Goal: Task Accomplishment & Management: Use online tool/utility

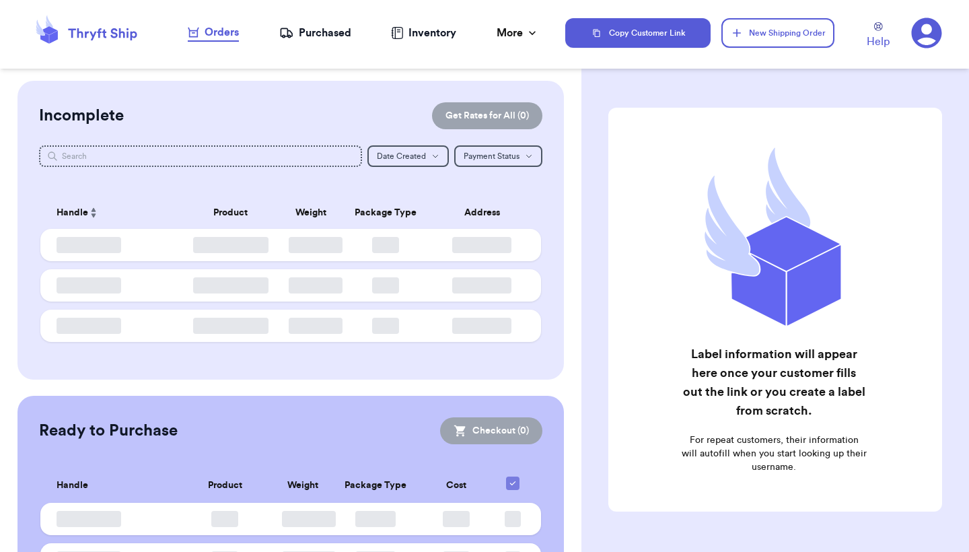
checkbox input "false"
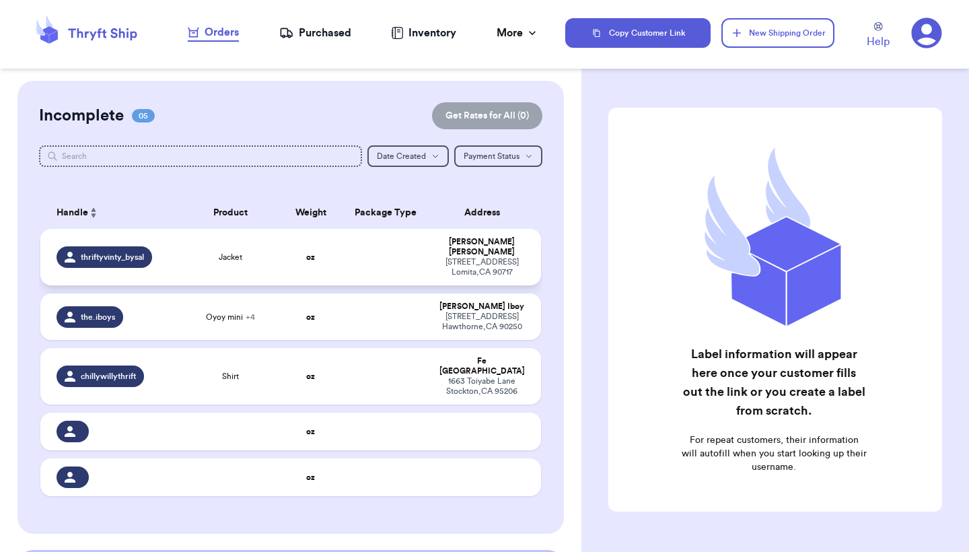
click at [147, 259] on div "thriftyvinty_bysal" at bounding box center [105, 257] width 96 height 22
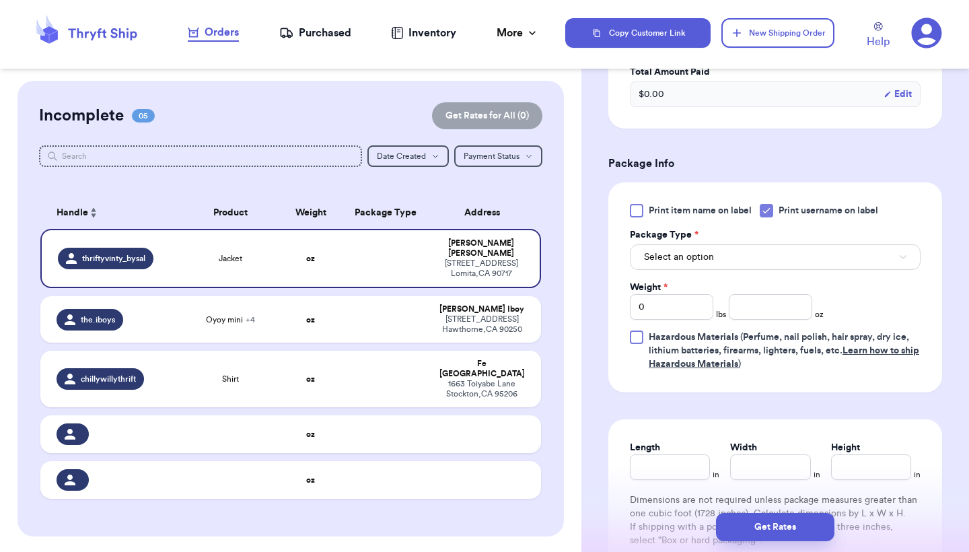
scroll to position [456, 0]
click at [753, 244] on button "Select an option" at bounding box center [775, 257] width 291 height 26
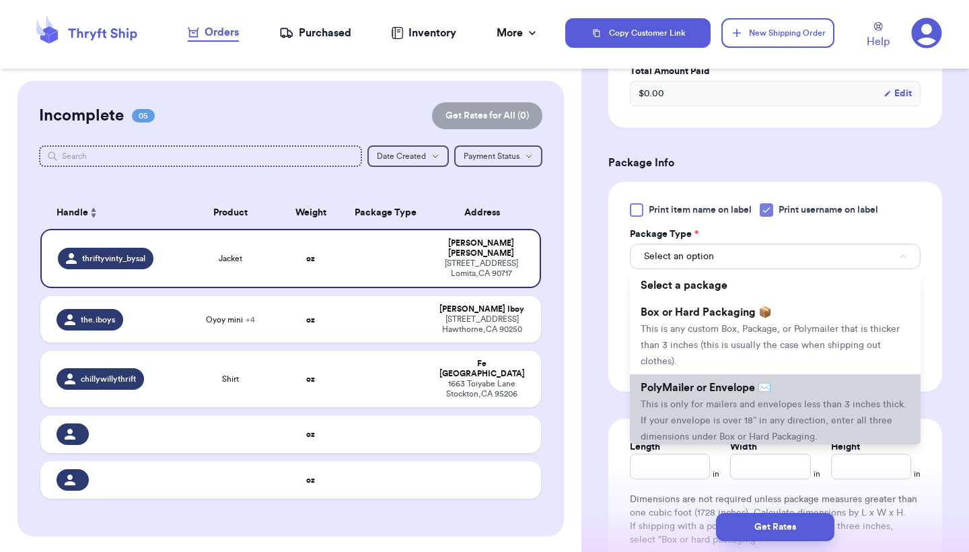
click at [735, 382] on span "PolyMailer or Envelope ✉️" at bounding box center [706, 387] width 131 height 11
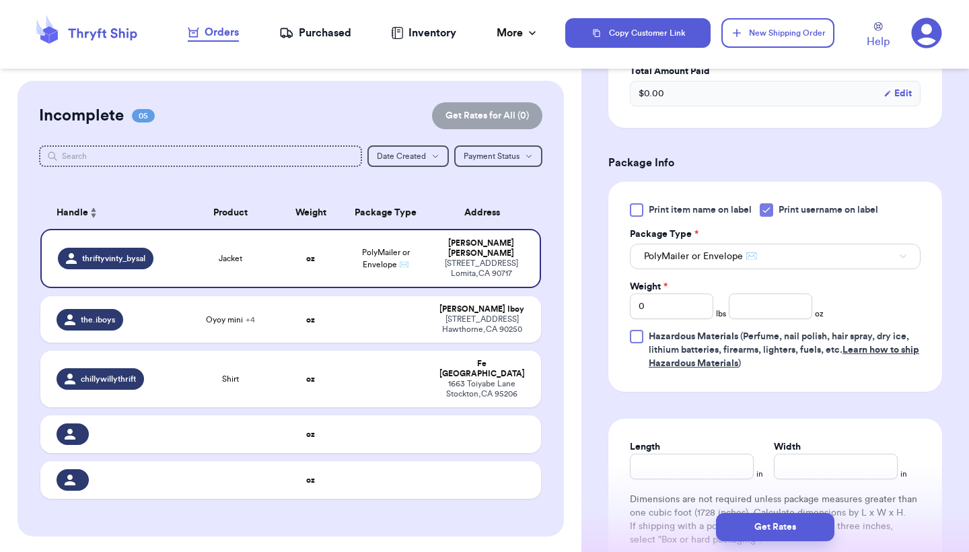
click at [614, 370] on div "Print item name on label Print username on label Package Type * PolyMailer or E…" at bounding box center [776, 287] width 334 height 210
checkbox input "true"
click at [546, 191] on div "Incomplete 05 Get Rates for All ( 0 ) Get Rates for All ( 0 ) Date Created Date…" at bounding box center [291, 309] width 547 height 456
click at [379, 248] on td "PolyMailer or Envelope ✉️" at bounding box center [386, 258] width 90 height 59
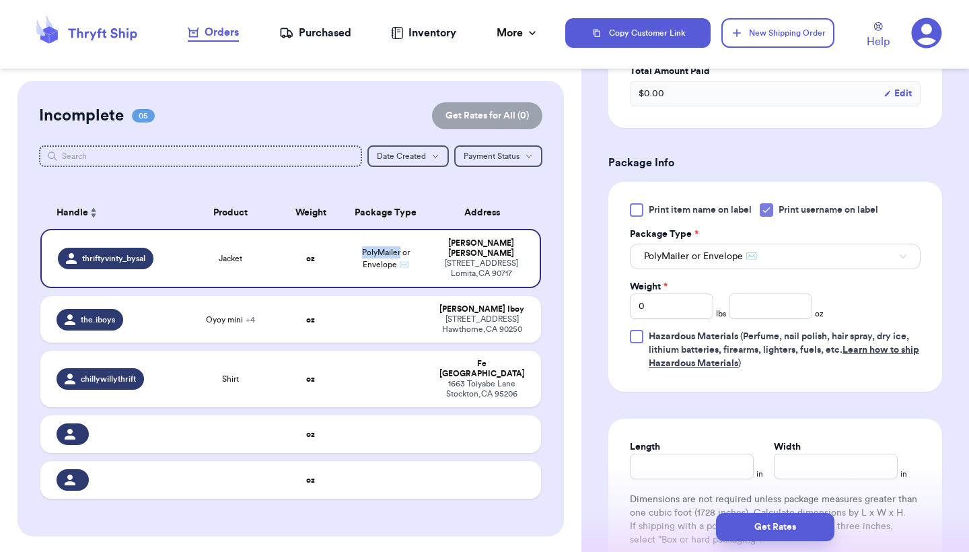
click at [350, 31] on div "Purchased" at bounding box center [315, 33] width 72 height 16
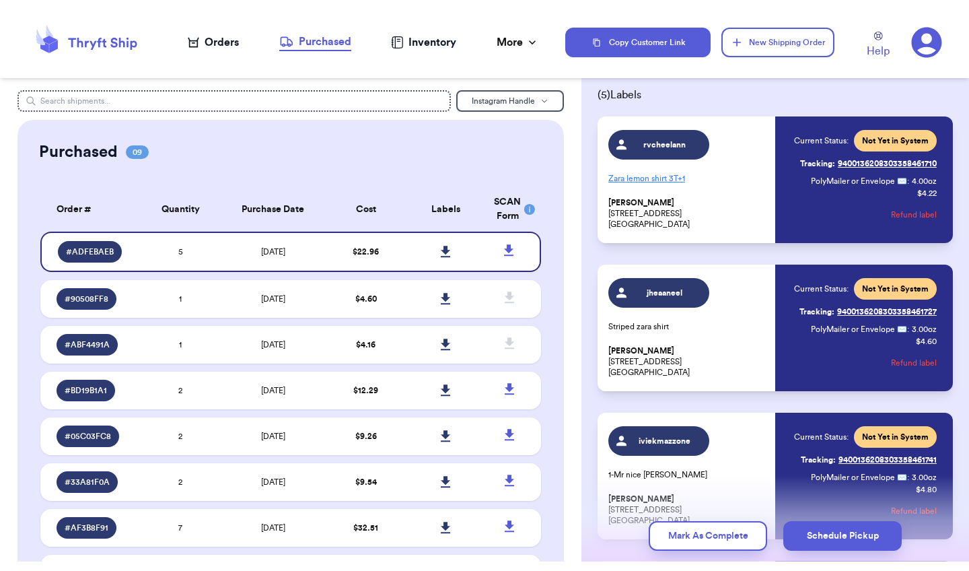
scroll to position [63, 0]
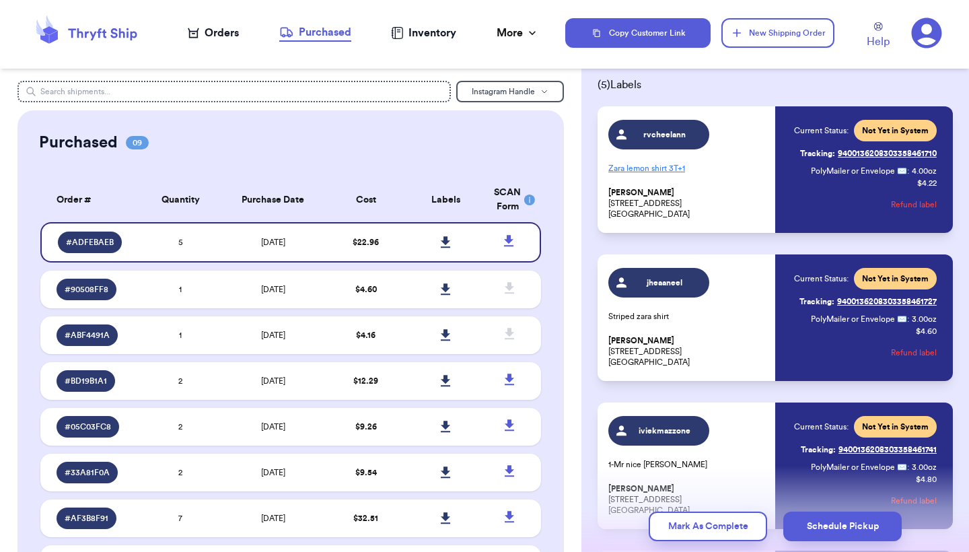
click at [684, 279] on span "jheaaneel" at bounding box center [666, 282] width 64 height 11
click at [449, 242] on link at bounding box center [447, 243] width 30 height 30
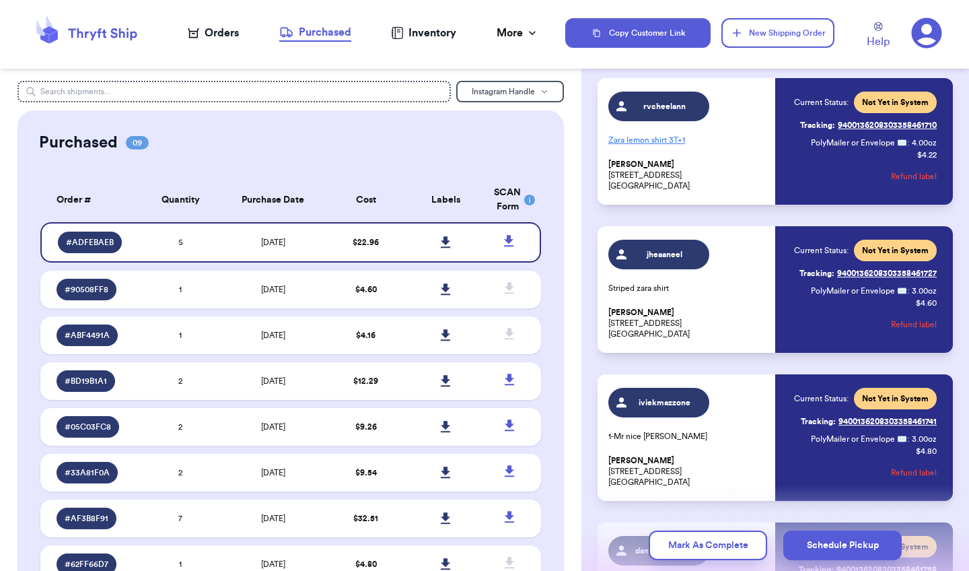
scroll to position [100, 0]
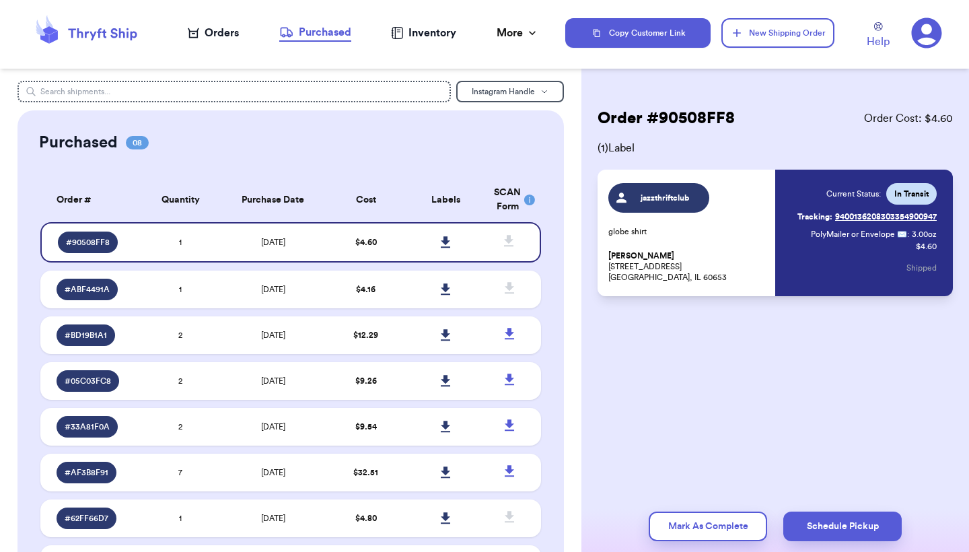
click at [640, 353] on div "Order # 90508FF8 Order Cost: $ 4.60 ( 1 ) Label jazzthriftclub globe shirt Bria…" at bounding box center [776, 242] width 388 height 323
click at [221, 36] on div "Orders" at bounding box center [213, 33] width 51 height 16
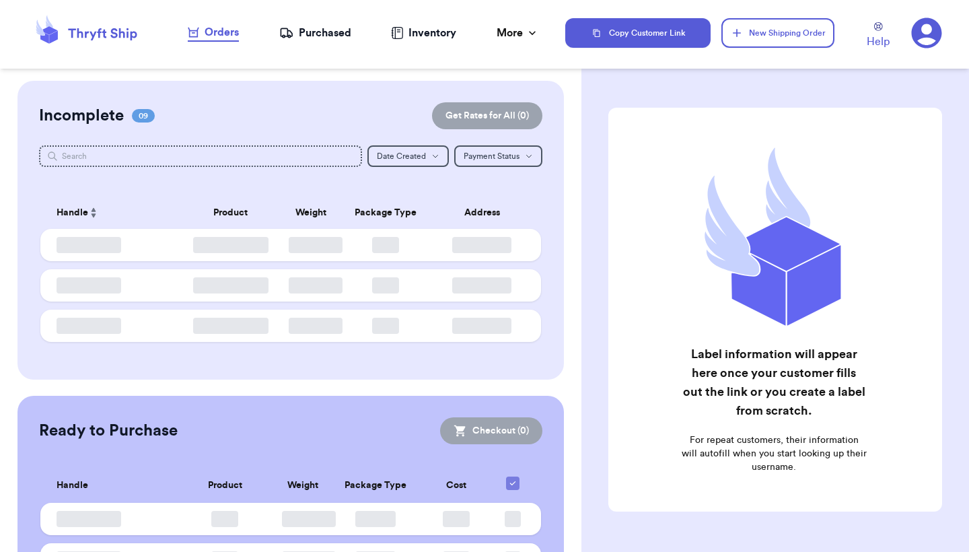
checkbox input "false"
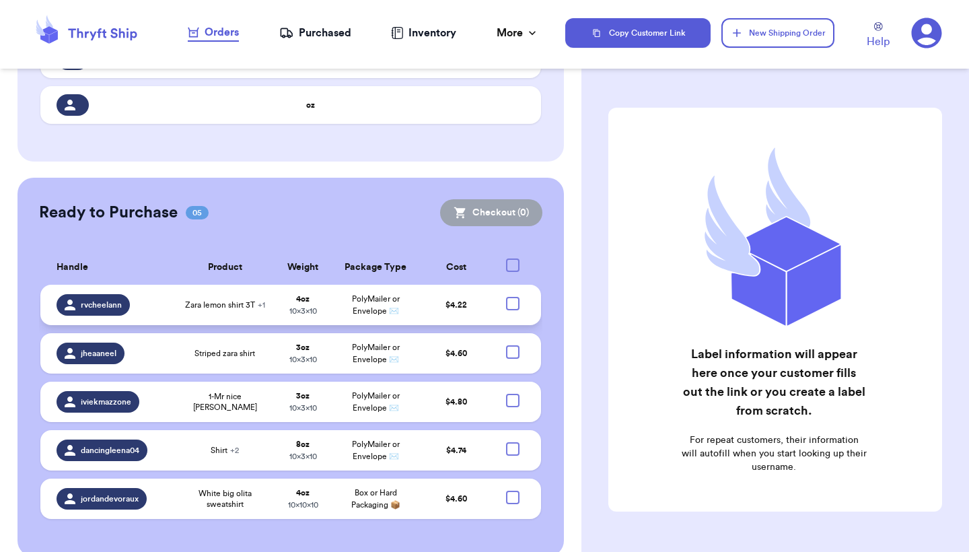
click at [511, 297] on div at bounding box center [512, 303] width 13 height 13
click at [512, 296] on input "checkbox" at bounding box center [512, 296] width 1 height 1
checkbox input "true"
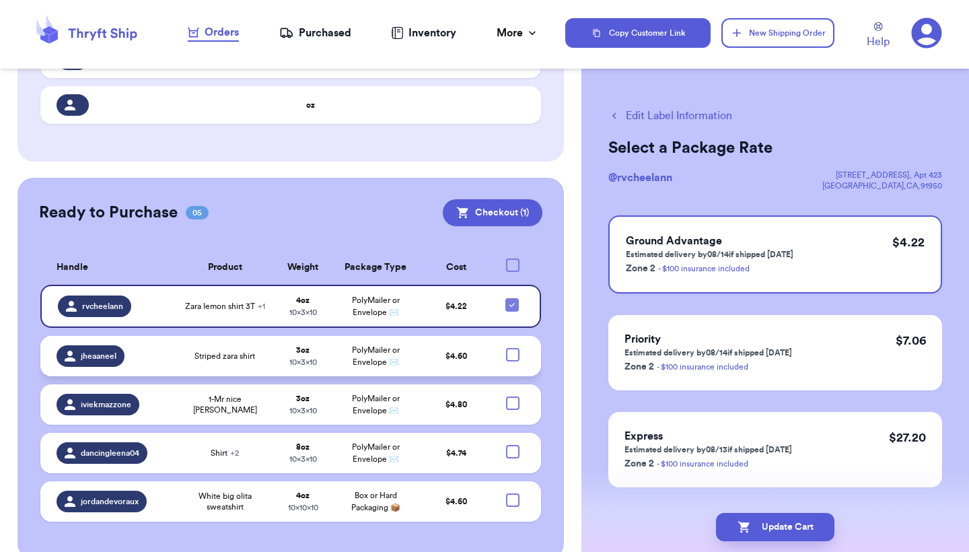
click at [512, 348] on div at bounding box center [512, 354] width 13 height 13
click at [512, 347] on input "checkbox" at bounding box center [512, 347] width 1 height 1
checkbox input "true"
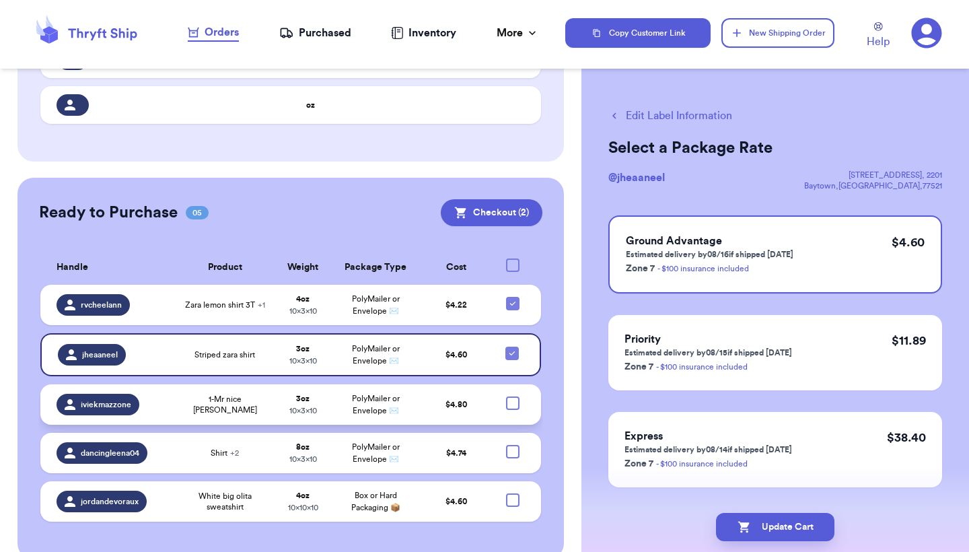
click at [512, 397] on div at bounding box center [512, 403] width 13 height 13
click at [512, 396] on input "checkbox" at bounding box center [512, 396] width 1 height 1
checkbox input "true"
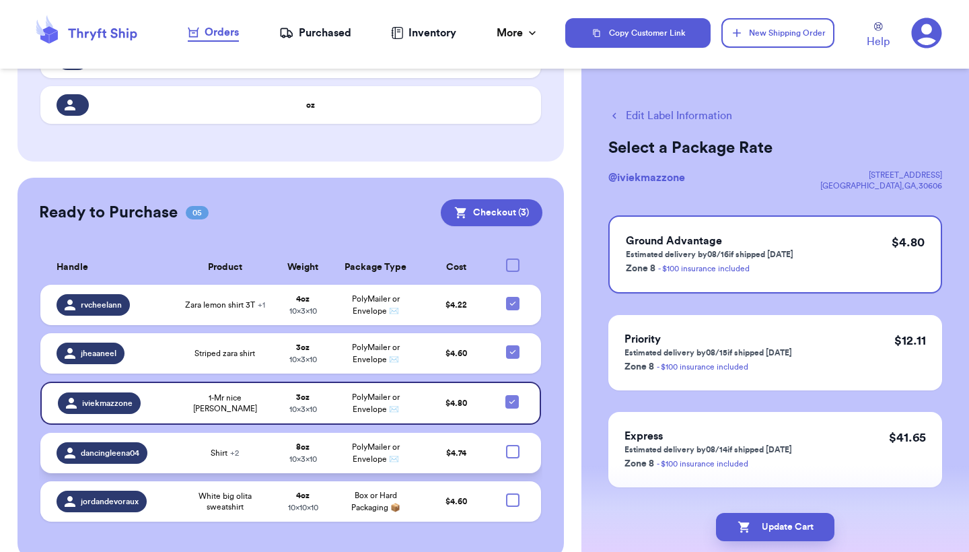
click at [512, 445] on div at bounding box center [512, 451] width 13 height 13
click at [512, 444] on input "checkbox" at bounding box center [512, 444] width 1 height 1
checkbox input "true"
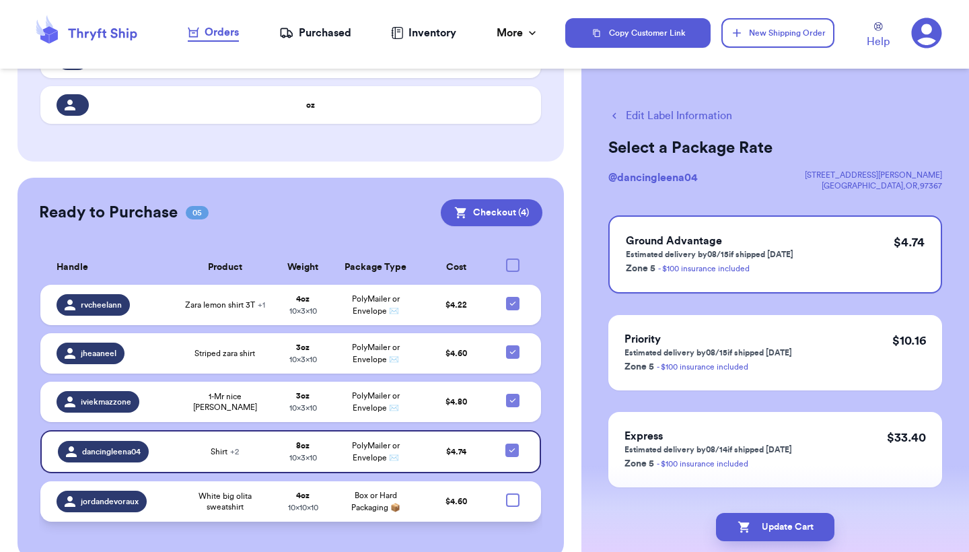
click at [512, 493] on div at bounding box center [512, 499] width 13 height 13
click at [512, 493] on input "checkbox" at bounding box center [512, 493] width 1 height 1
checkbox input "true"
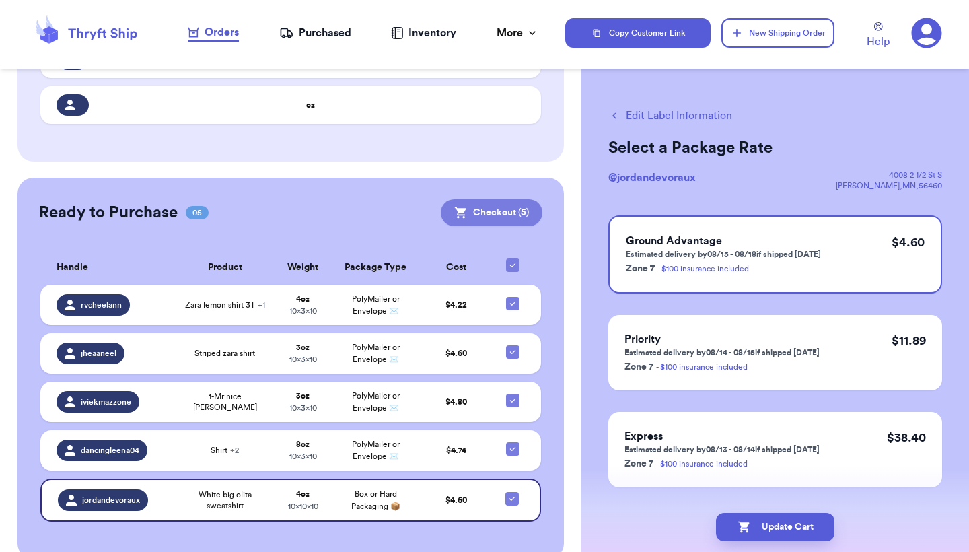
click at [516, 199] on button "Checkout ( 5 )" at bounding box center [492, 212] width 102 height 27
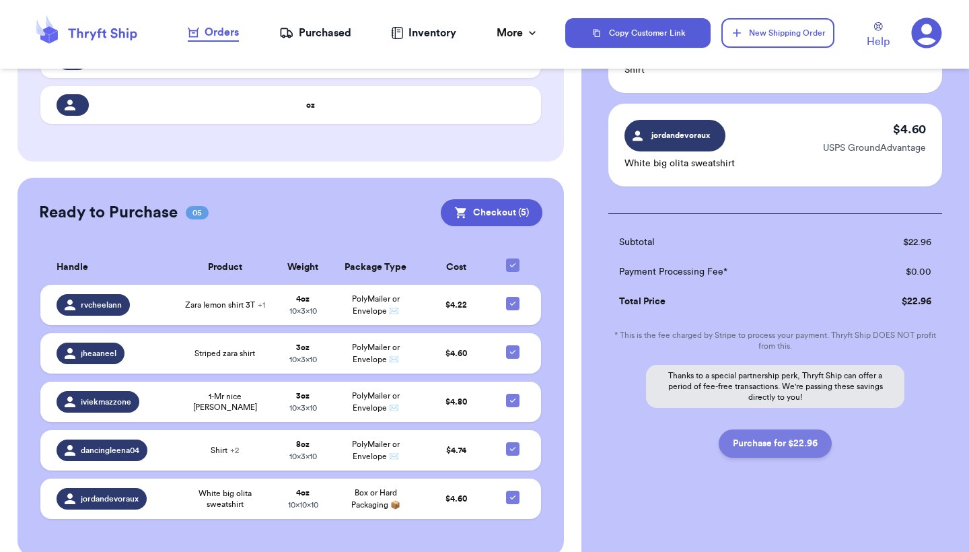
click at [773, 449] on button "Purchase for $22.96" at bounding box center [775, 444] width 113 height 28
checkbox input "false"
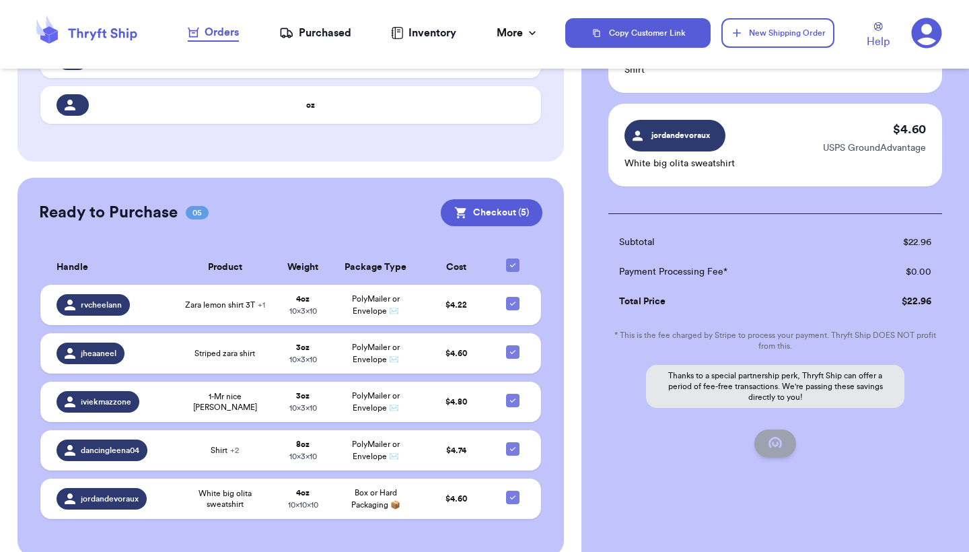
checkbox input "false"
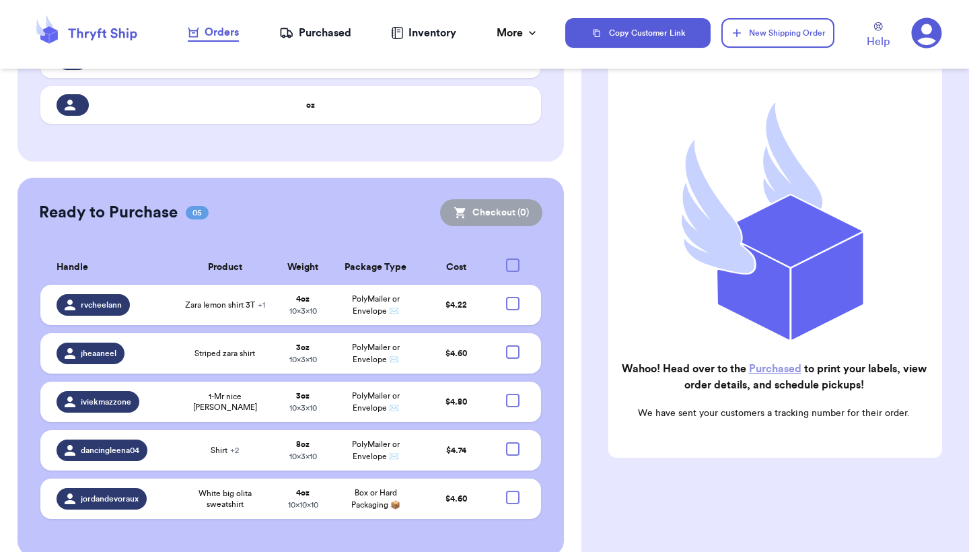
scroll to position [105, 0]
checkbox input "true"
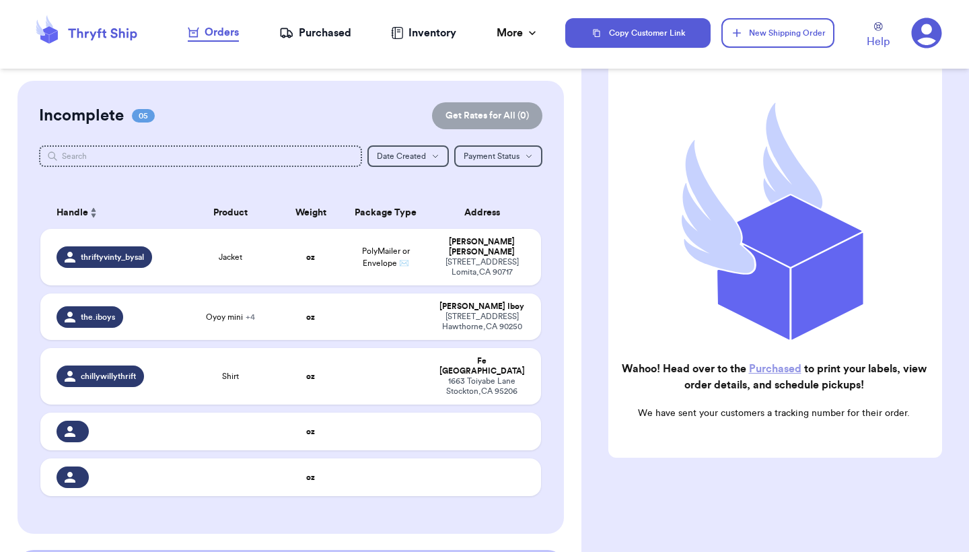
scroll to position [0, 0]
click at [328, 31] on div "Purchased" at bounding box center [315, 33] width 72 height 16
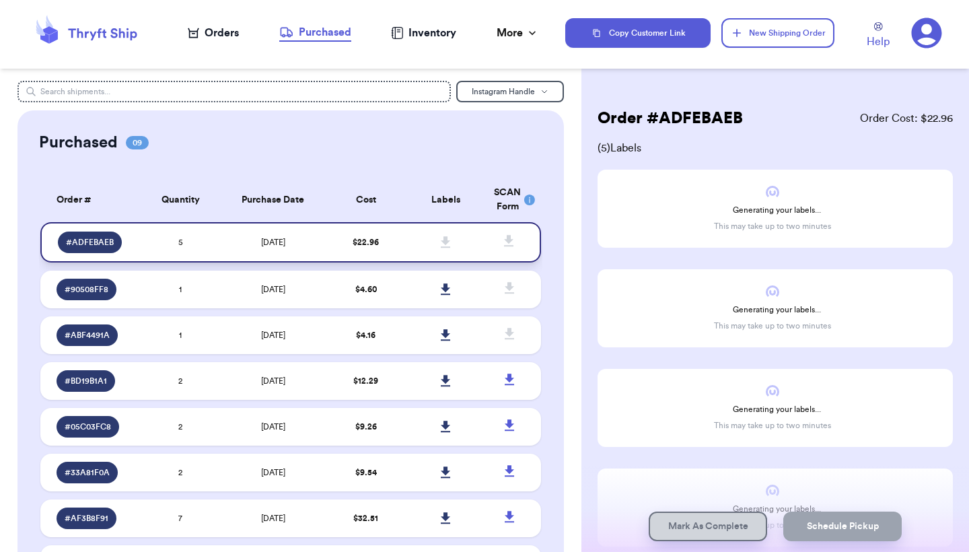
click at [298, 246] on td "[DATE]" at bounding box center [273, 242] width 105 height 40
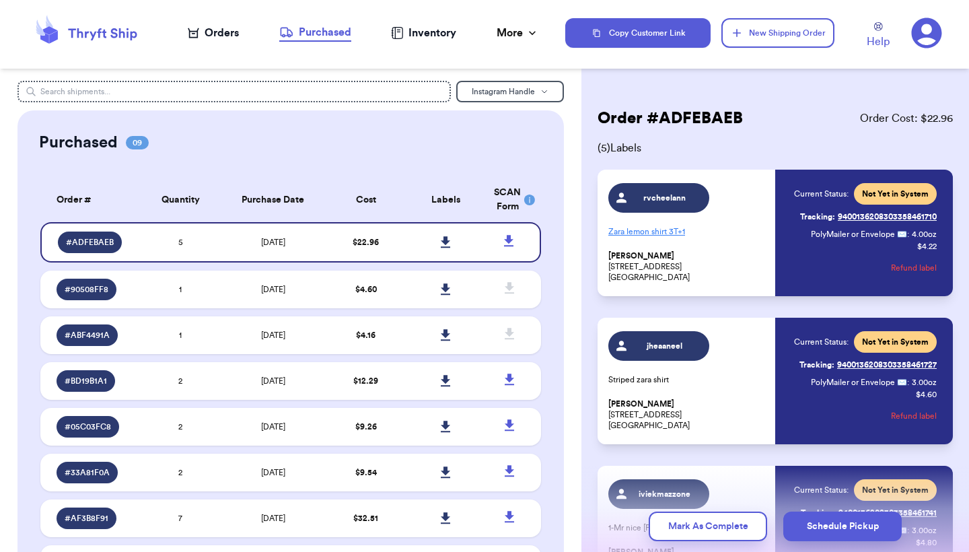
click at [734, 236] on p "Zara lemon shirt 3T + 1" at bounding box center [688, 232] width 159 height 22
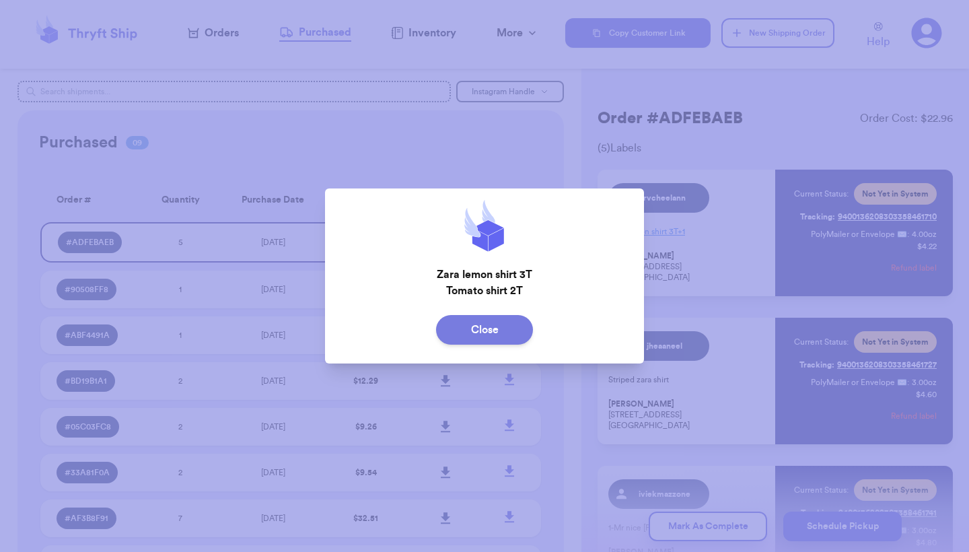
click at [504, 322] on button "Close" at bounding box center [484, 330] width 97 height 30
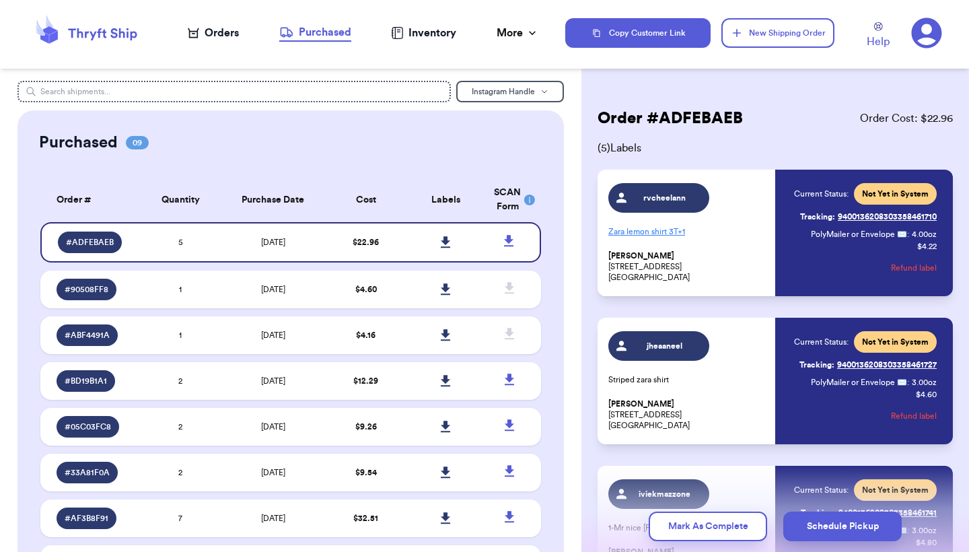
click at [877, 192] on span "Not Yet in System" at bounding box center [895, 194] width 67 height 11
click at [447, 248] on icon at bounding box center [445, 241] width 9 height 11
click at [401, 131] on div "Purchased 09 Order # Qty Labels SCAN # ADFEBAEB 5 # 90508FF8 1 # ABF4491A 1 # B…" at bounding box center [291, 388] width 547 height 556
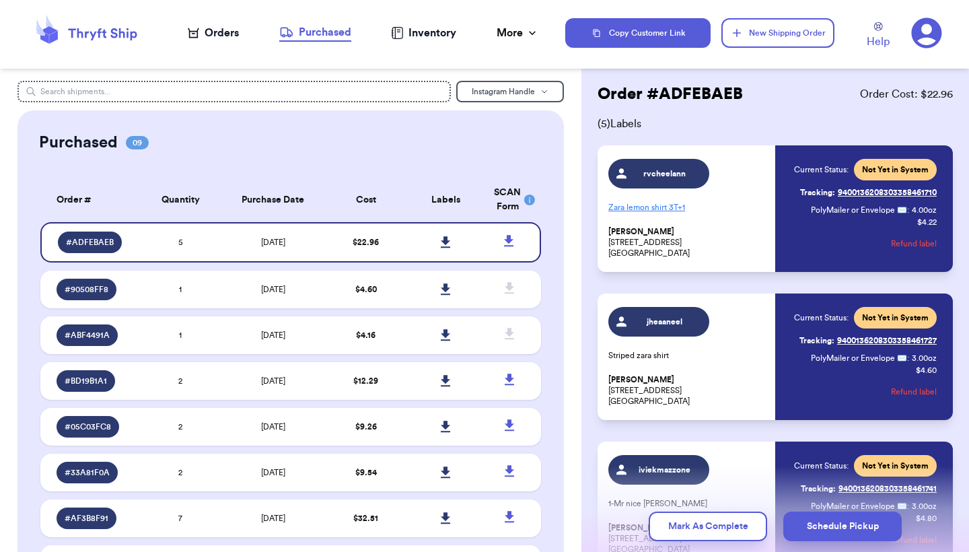
scroll to position [38, 0]
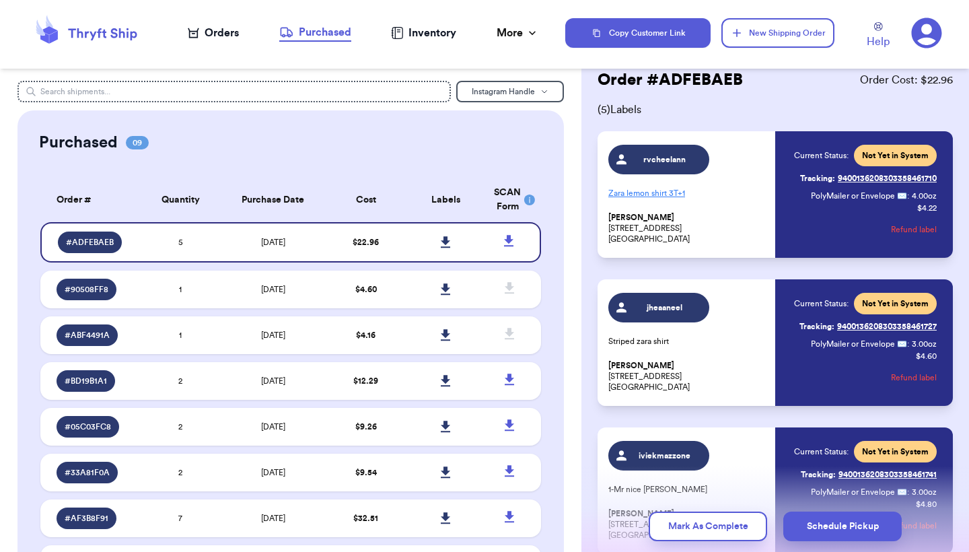
click at [669, 193] on p "Zara lemon shirt 3T + 1" at bounding box center [688, 193] width 159 height 22
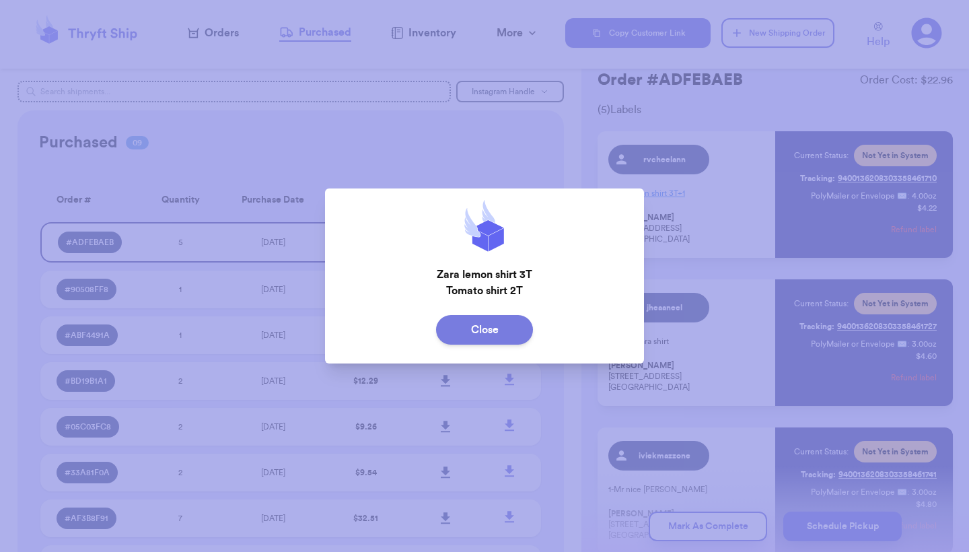
click at [490, 324] on button "Close" at bounding box center [484, 330] width 97 height 30
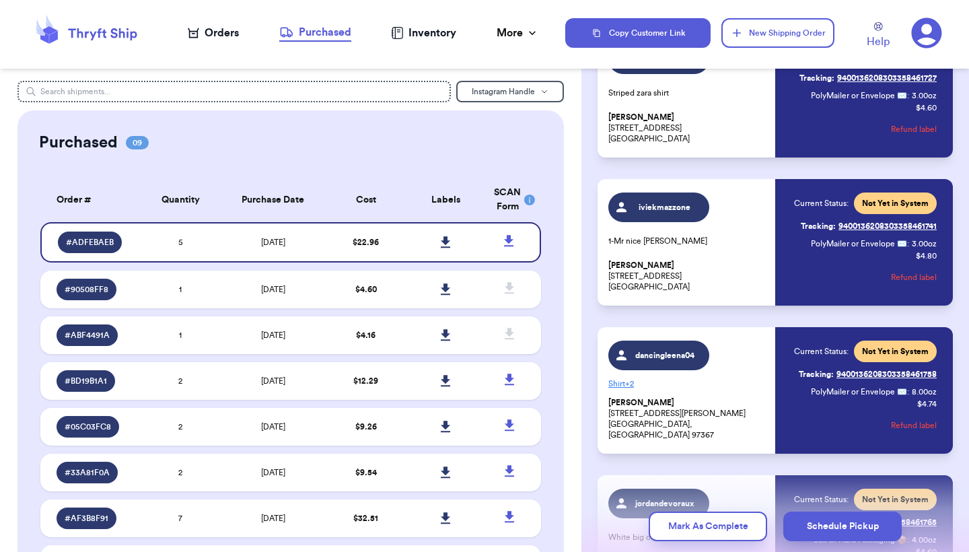
scroll to position [339, 0]
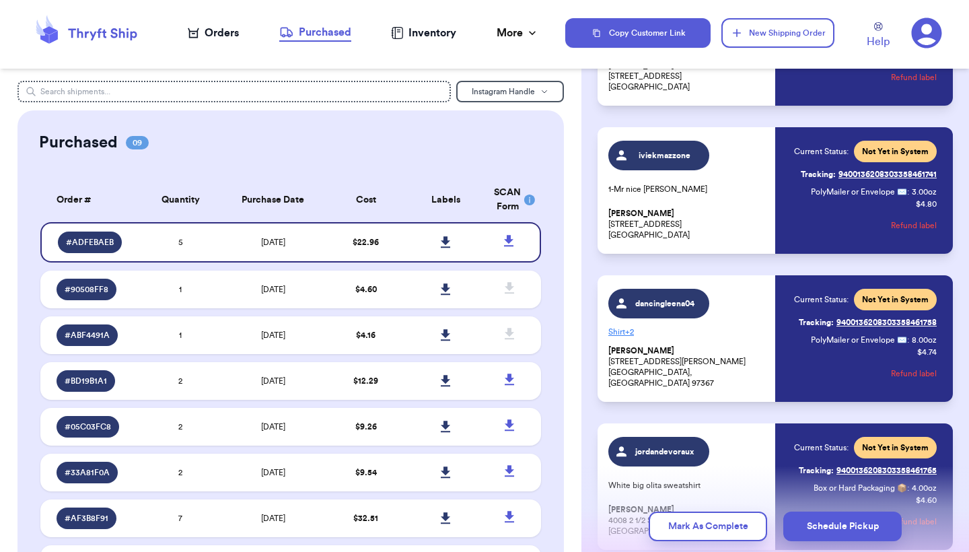
click at [631, 336] on span "+ 2" at bounding box center [629, 332] width 9 height 8
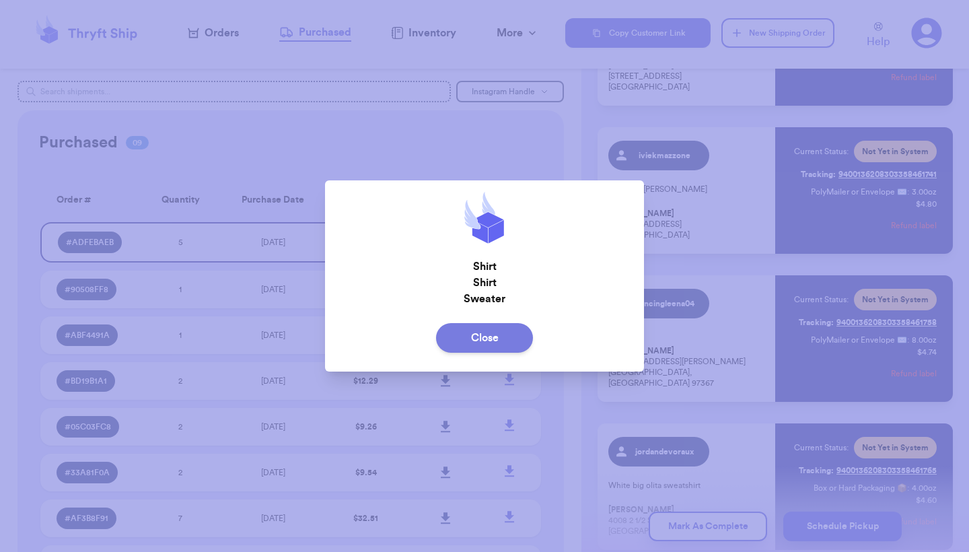
click at [505, 337] on button "Close" at bounding box center [484, 338] width 97 height 30
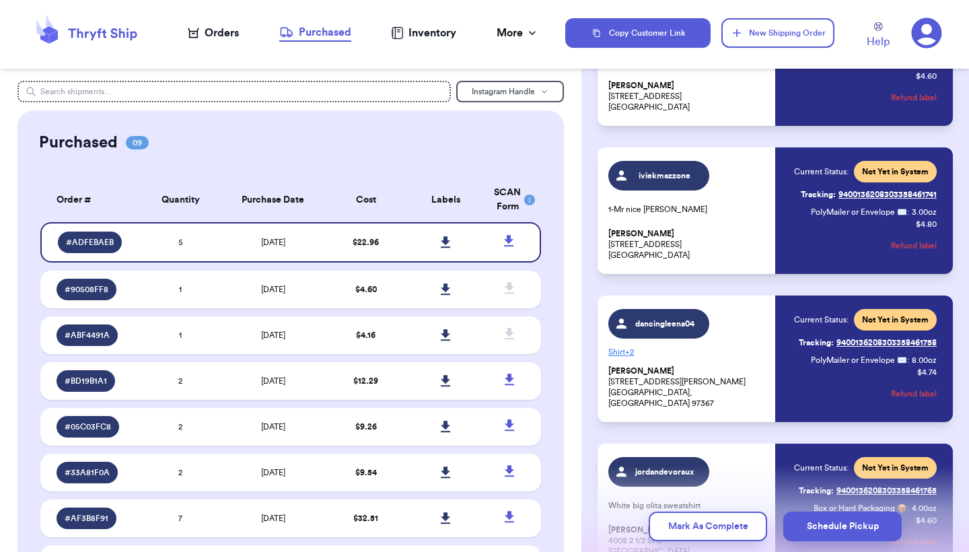
scroll to position [319, 0]
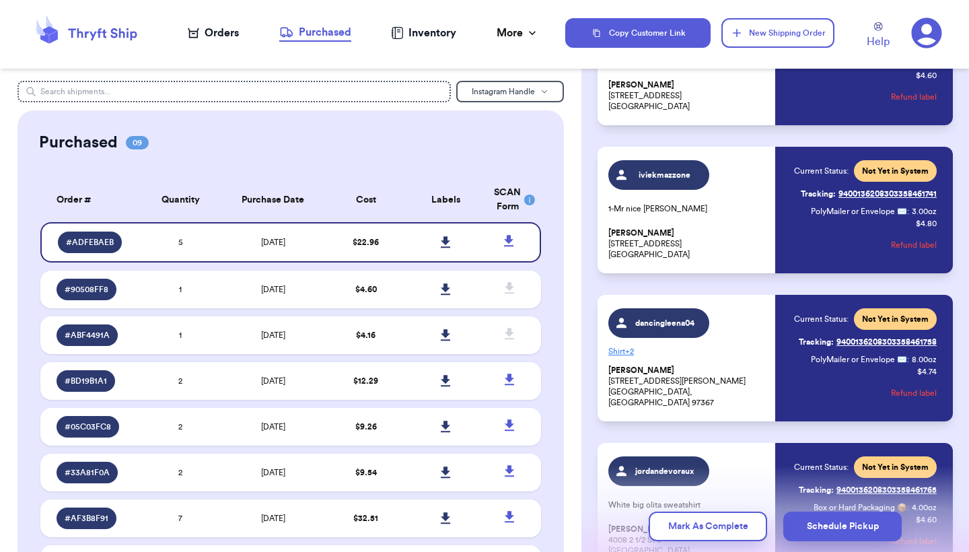
click at [625, 356] on p "Shirt + 2" at bounding box center [688, 352] width 159 height 22
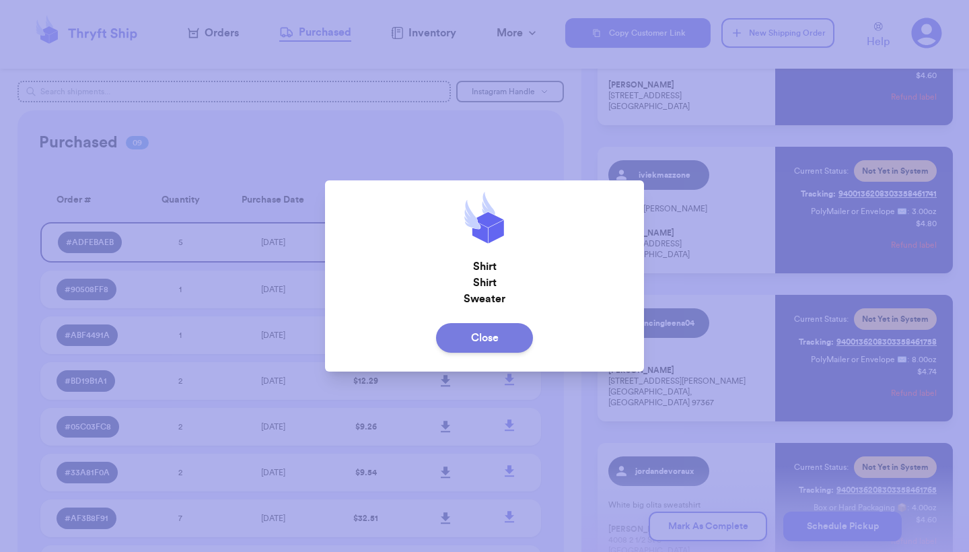
click at [485, 343] on button "Close" at bounding box center [484, 338] width 97 height 30
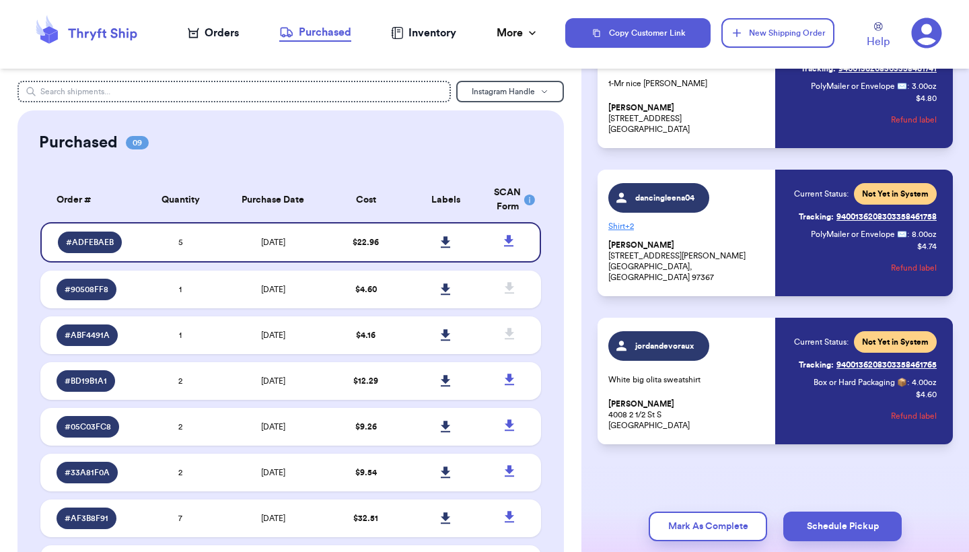
scroll to position [0, 0]
click at [445, 248] on icon at bounding box center [445, 241] width 9 height 11
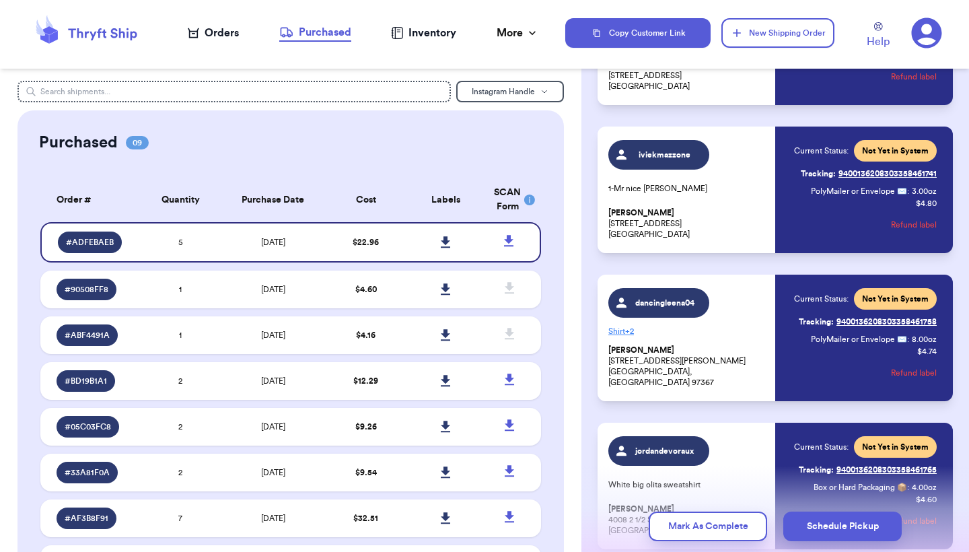
scroll to position [333, 0]
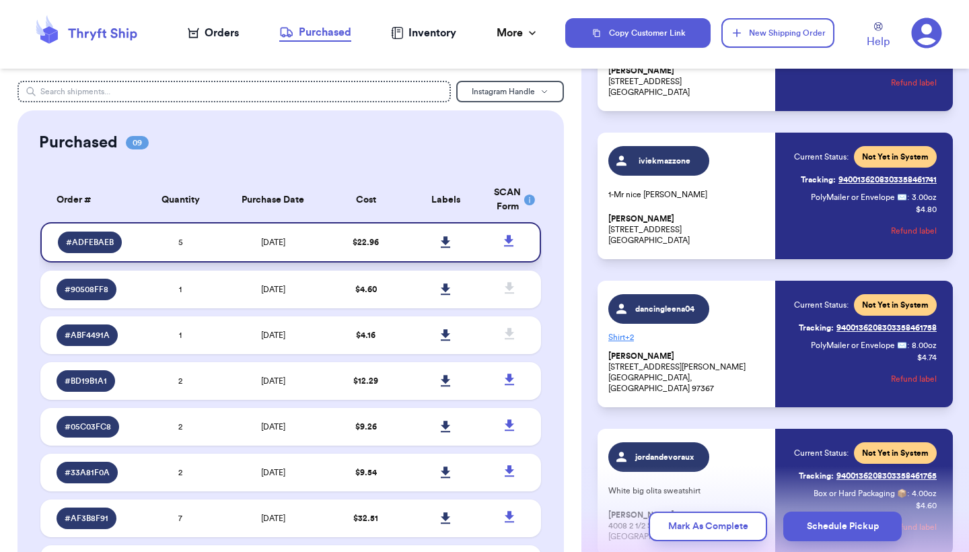
click at [292, 246] on td "[DATE]" at bounding box center [273, 242] width 105 height 40
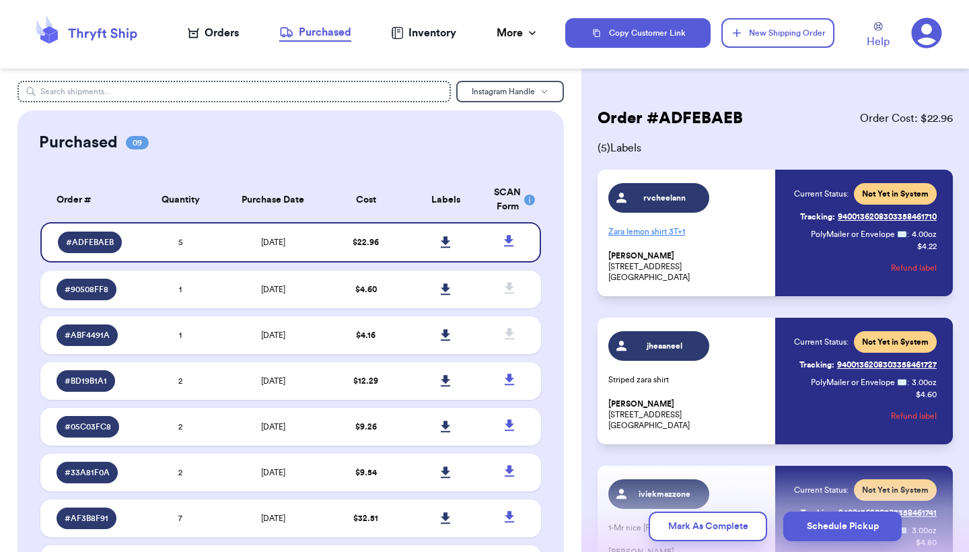
scroll to position [23, 0]
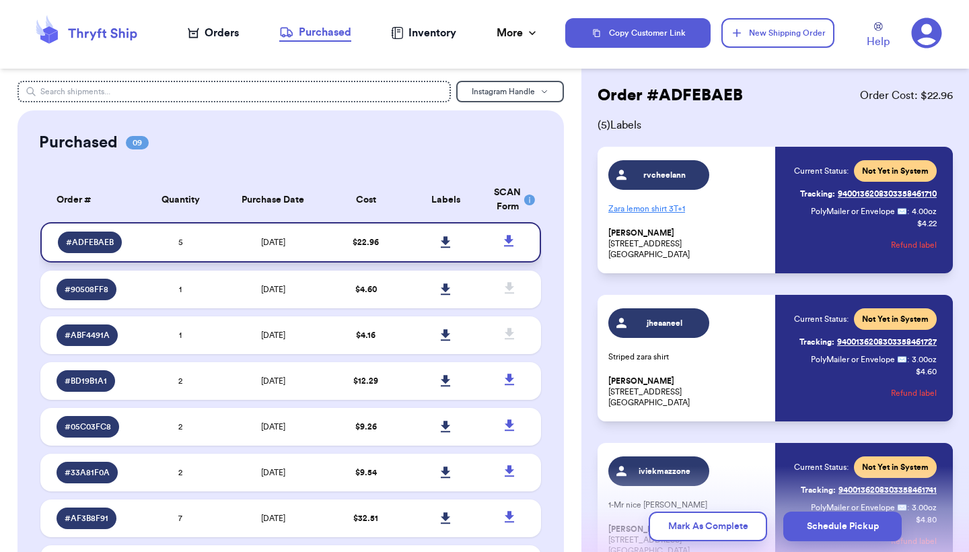
click at [506, 250] on icon at bounding box center [509, 241] width 17 height 17
